Goal: Transaction & Acquisition: Subscribe to service/newsletter

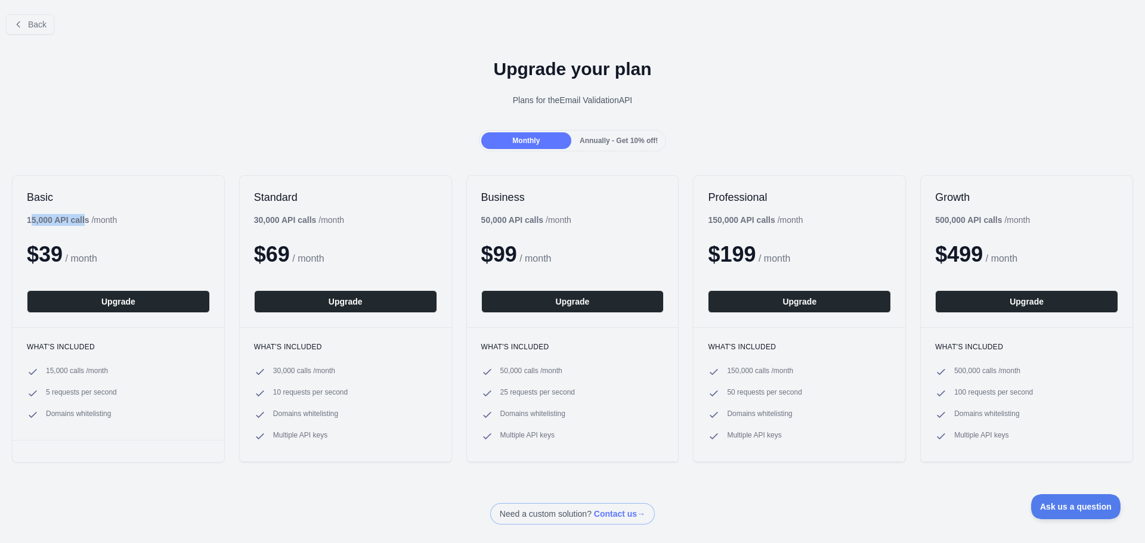
drag, startPoint x: 30, startPoint y: 224, endPoint x: 93, endPoint y: 225, distance: 62.6
click at [86, 223] on b "15,000 API calls" at bounding box center [58, 220] width 63 height 10
click at [153, 225] on div "Basic 15,000 API calls / month $ 39 / month Upgrade" at bounding box center [119, 251] width 212 height 151
drag, startPoint x: 137, startPoint y: 215, endPoint x: 27, endPoint y: 219, distance: 109.2
click at [27, 219] on div "Basic 15,000 API calls / month $ 39 / month Upgrade" at bounding box center [119, 251] width 212 height 151
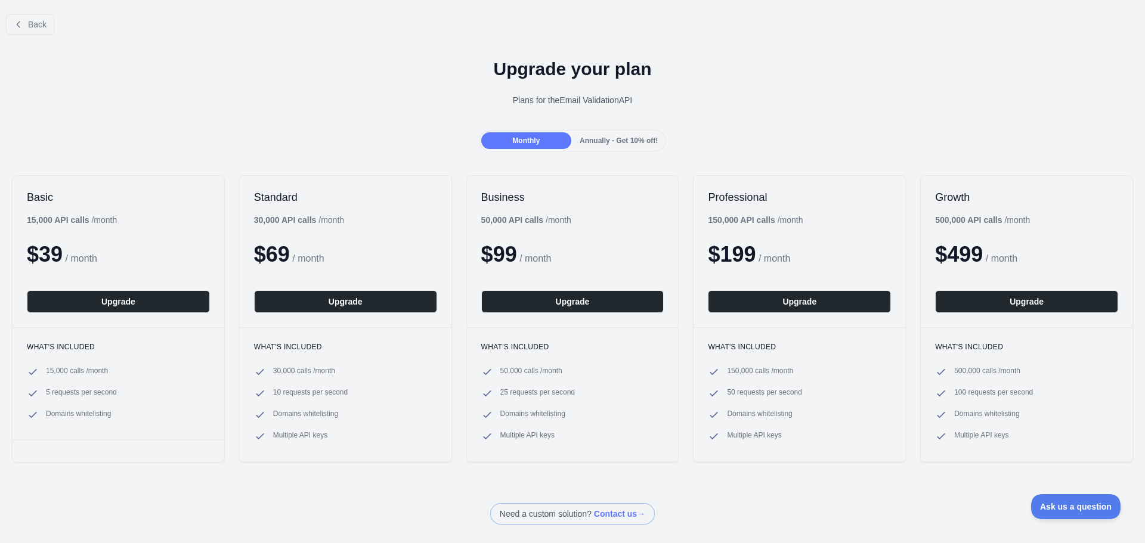
click at [125, 492] on div "Back Upgrade your plan Plans for the Email Validation API Monthly Annually - Ge…" at bounding box center [572, 265] width 1145 height 520
